Goal: Information Seeking & Learning: Learn about a topic

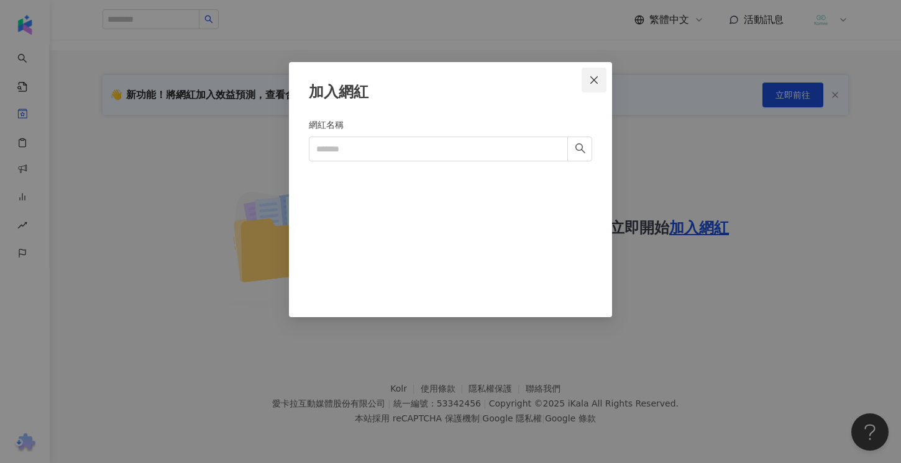
click at [596, 78] on icon "close" at bounding box center [593, 79] width 7 height 7
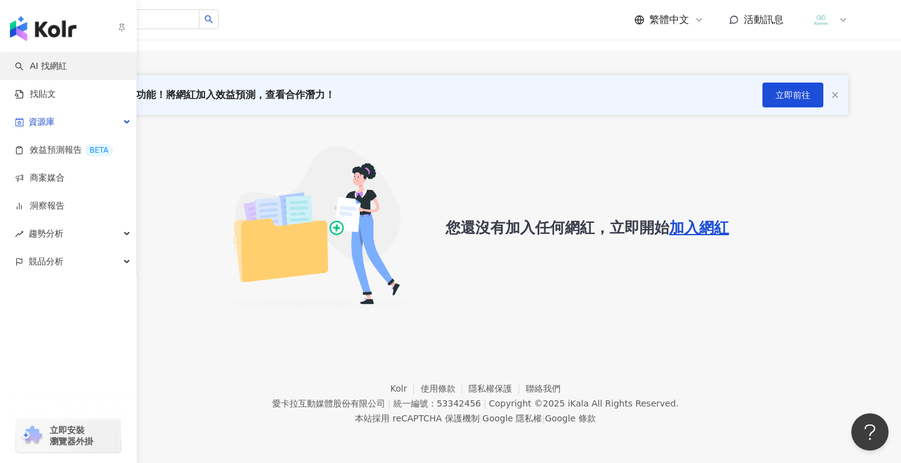
click at [67, 63] on link "AI 找網紅" at bounding box center [41, 66] width 52 height 12
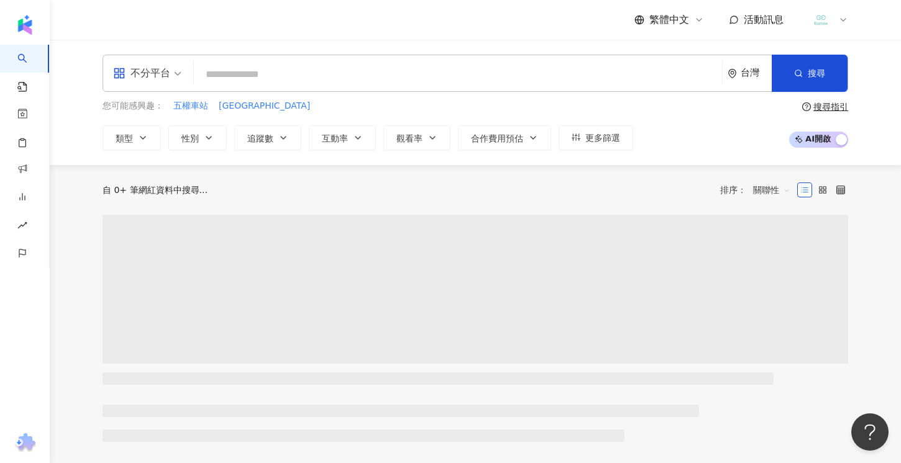
click at [162, 73] on div "不分平台" at bounding box center [141, 73] width 57 height 20
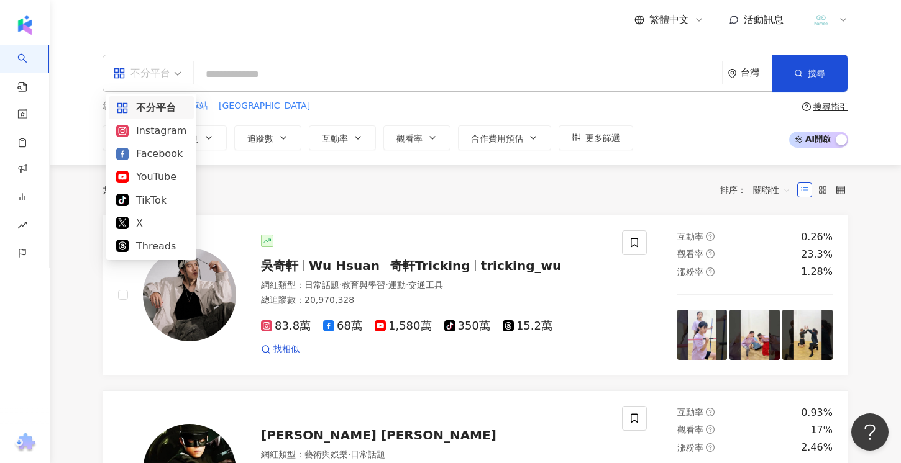
click at [268, 63] on input "search" at bounding box center [458, 75] width 518 height 24
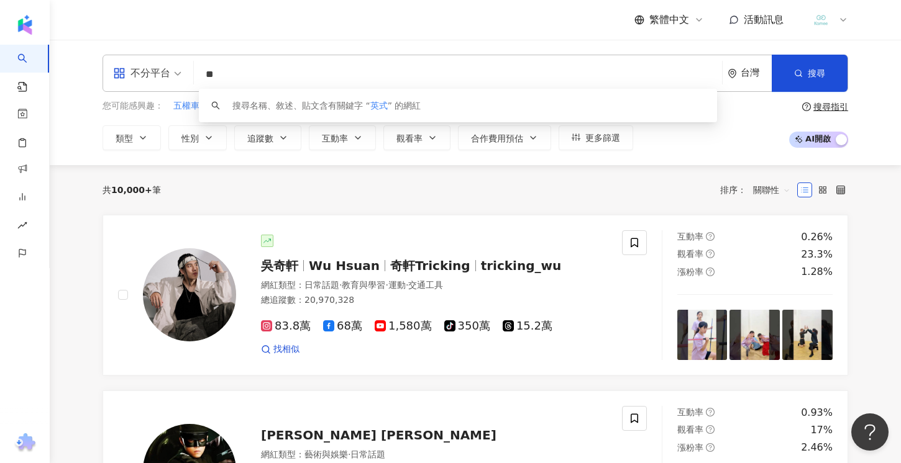
type input "**"
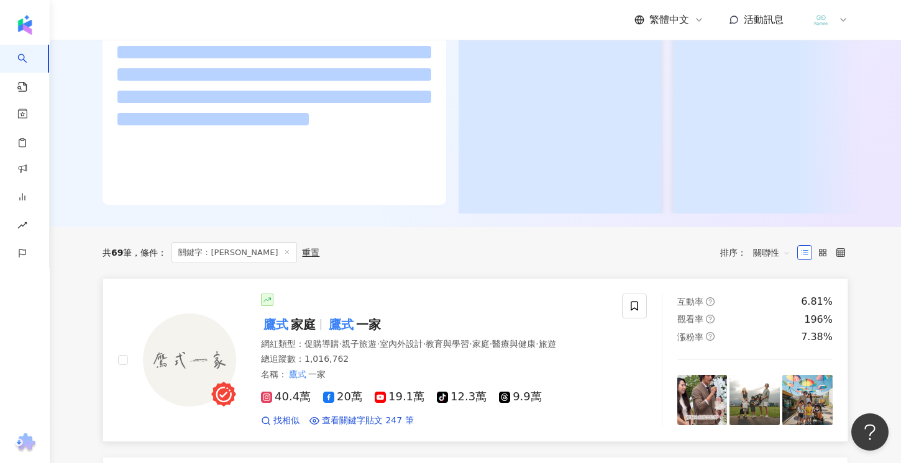
scroll to position [191, 0]
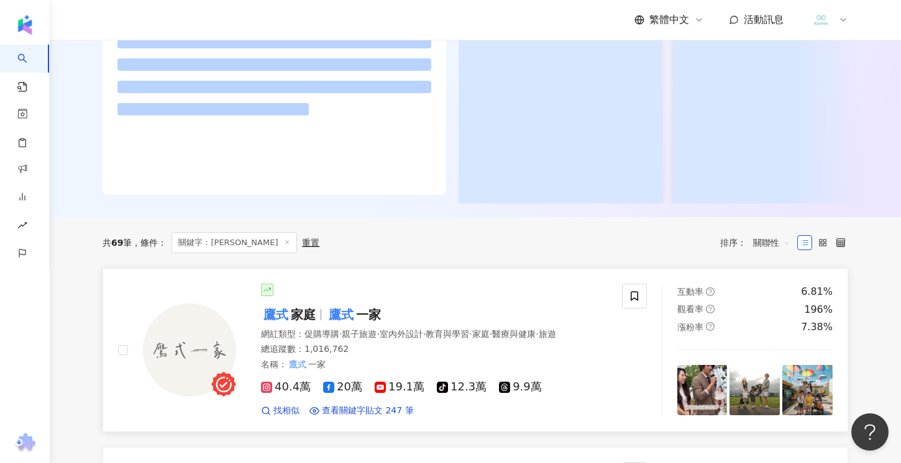
click at [407, 325] on div "鷹式 家庭 鷹式 一家 網紅類型 ： 促購導購 · 親子旅遊 · 室內外設計 · 教育與學習 · 家庭 · 醫療與健康 · 旅遊 總追蹤數 ： 1,016,7…" at bounding box center [421, 351] width 371 height 134
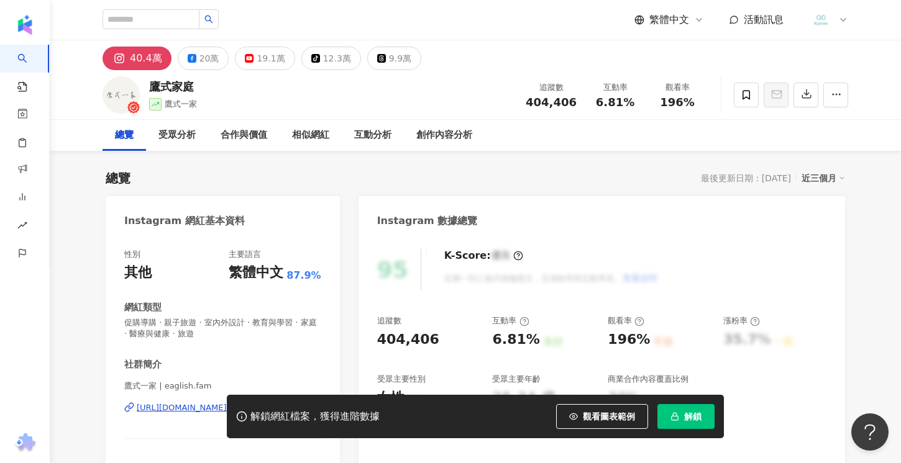
click at [704, 414] on button "解鎖" at bounding box center [685, 416] width 57 height 25
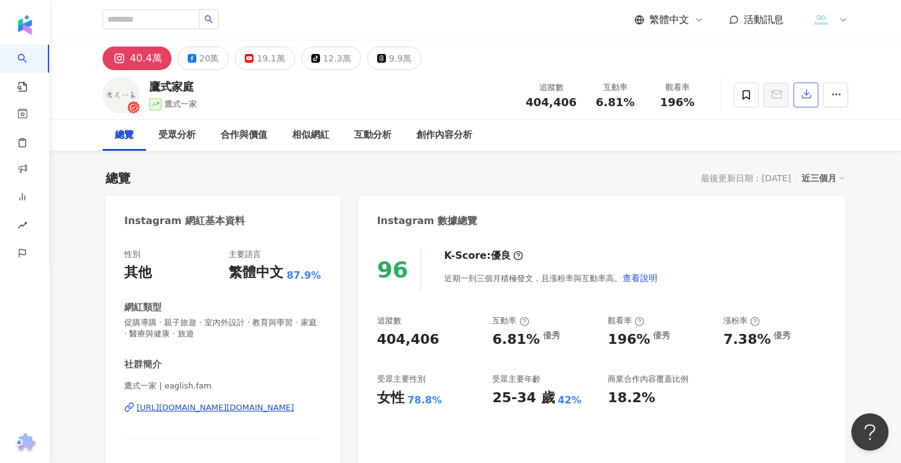
click at [801, 95] on icon "button" at bounding box center [806, 93] width 11 height 11
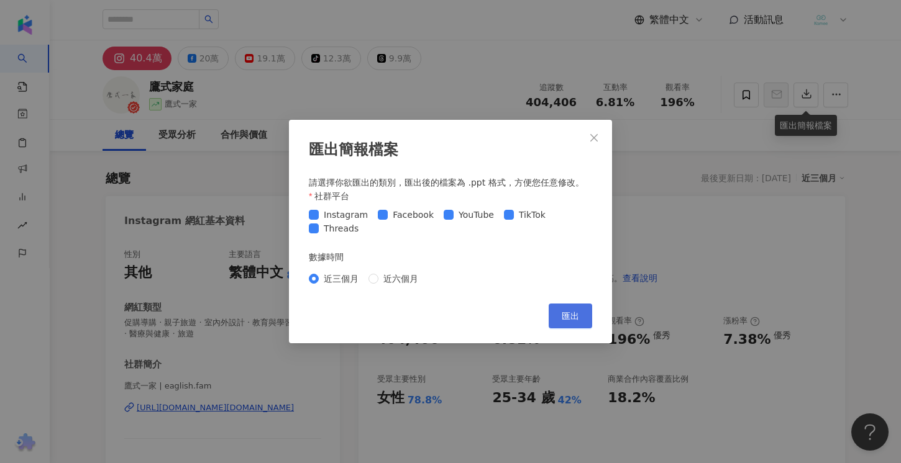
click at [580, 320] on button "匯出" at bounding box center [569, 316] width 43 height 25
drag, startPoint x: 307, startPoint y: 214, endPoint x: 315, endPoint y: 222, distance: 11.0
click at [307, 214] on div "匯出簡報檔案 請選擇你欲匯出的類別，匯出後的檔案為 .ppt 格式，方便您任意修改。 社群平台 Instagram Facebook YouTube TikT…" at bounding box center [450, 232] width 323 height 224
click at [576, 325] on button "匯出" at bounding box center [569, 316] width 43 height 25
